Goal: Task Accomplishment & Management: Manage account settings

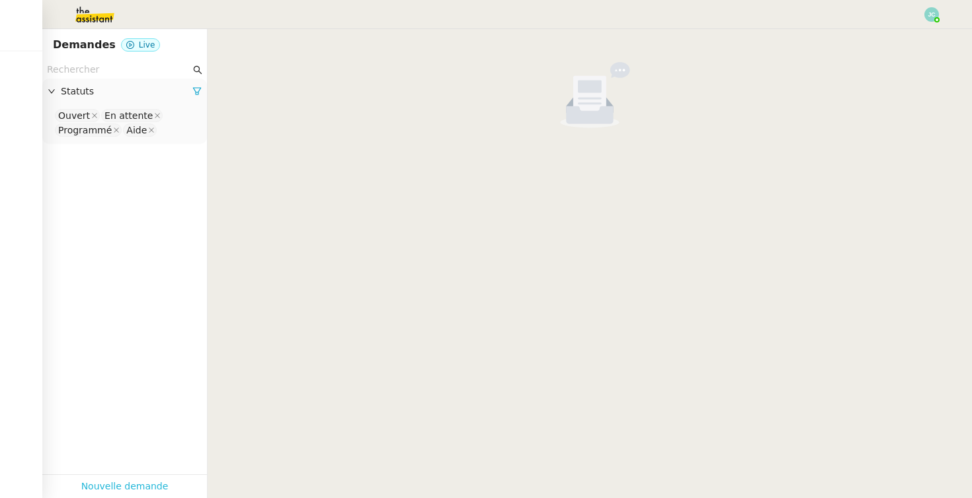
click at [128, 483] on link "Nouvelle demande" at bounding box center [124, 486] width 87 height 15
click at [135, 487] on link "Nouvelle demande" at bounding box center [124, 486] width 87 height 15
click at [149, 487] on link "Nouvelle demande" at bounding box center [124, 486] width 87 height 15
click at [449, 281] on cdk-virtual-scroll-viewport at bounding box center [590, 263] width 764 height 469
click at [139, 487] on link "Nouvelle demande" at bounding box center [124, 486] width 87 height 15
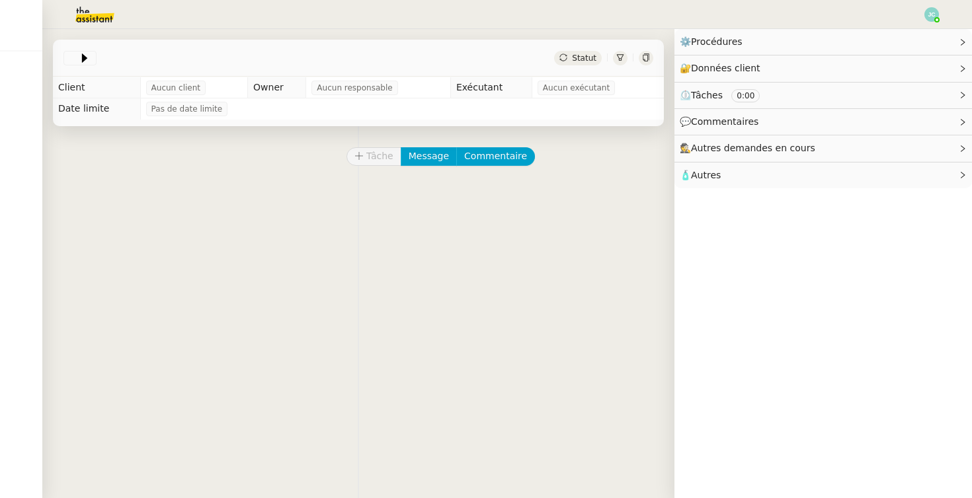
click at [338, 258] on div "Tâche Message Commentaire Veuillez patienter une erreur s'est produite 👌👌👌 mess…" at bounding box center [358, 375] width 632 height 498
click at [159, 90] on span "Aucun client" at bounding box center [175, 87] width 49 height 13
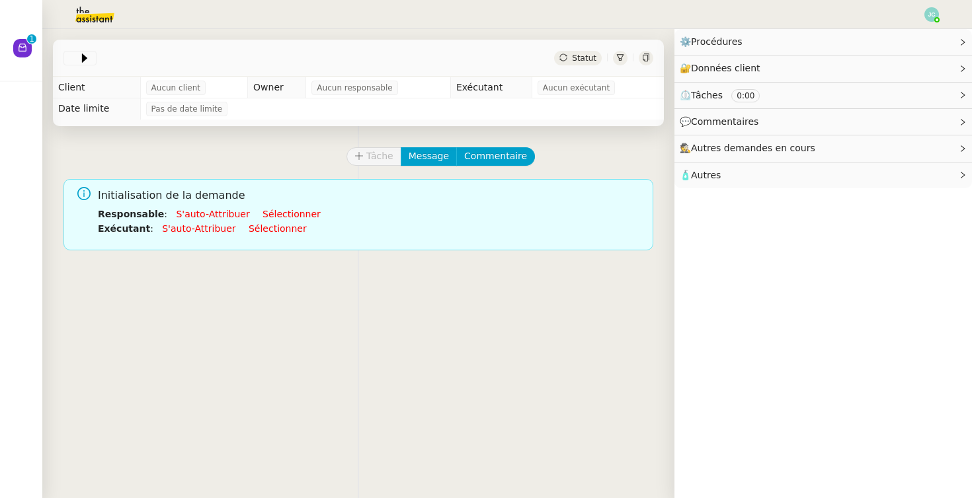
click at [104, 15] on img at bounding box center [84, 14] width 102 height 29
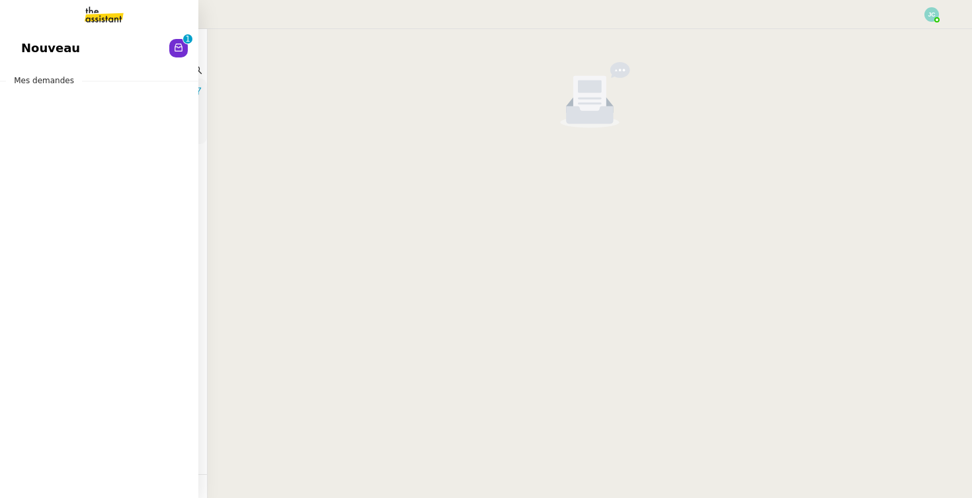
click at [36, 38] on link "Nouveau 0 1 2 3 4 5 6 7 8 9" at bounding box center [99, 48] width 198 height 30
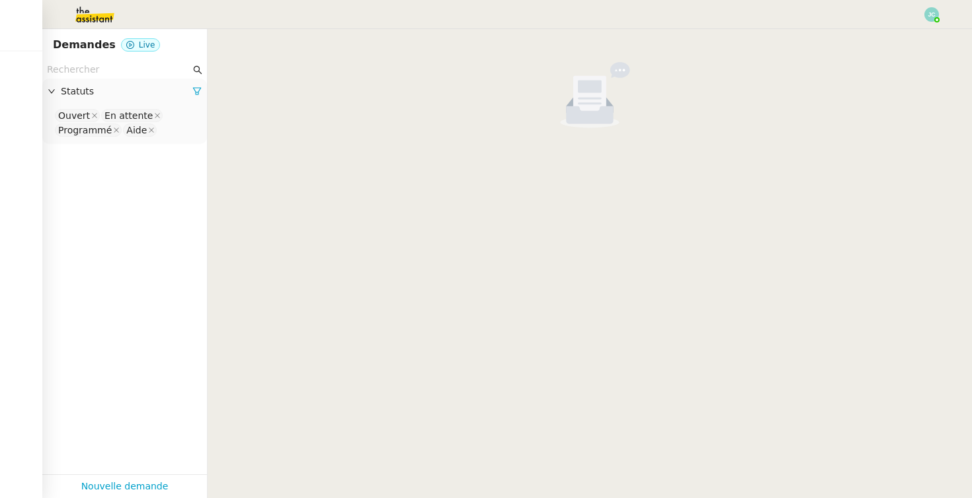
click at [91, 22] on img at bounding box center [84, 14] width 102 height 29
